Goal: Task Accomplishment & Management: Manage account settings

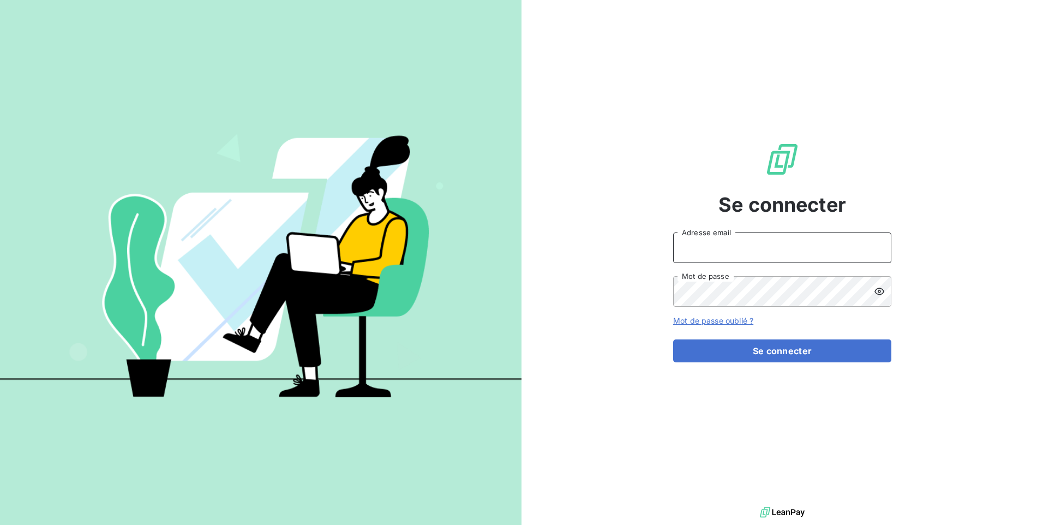
click at [713, 241] on input "Adresse email" at bounding box center [782, 247] width 218 height 31
click at [735, 251] on input "Adresse email" at bounding box center [782, 247] width 218 height 31
type input "compta-fournisseurs@clinique-rhena.fr"
click at [737, 241] on input "compta-fournisseurs@clinique-rhena.fr" at bounding box center [782, 247] width 218 height 31
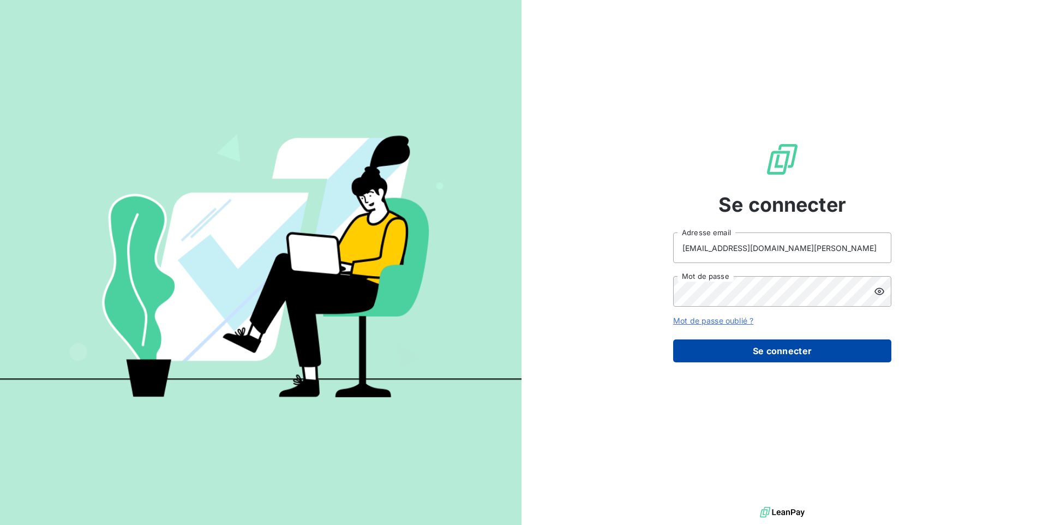
click at [727, 356] on button "Se connecter" at bounding box center [782, 350] width 218 height 23
